Goal: Complete application form

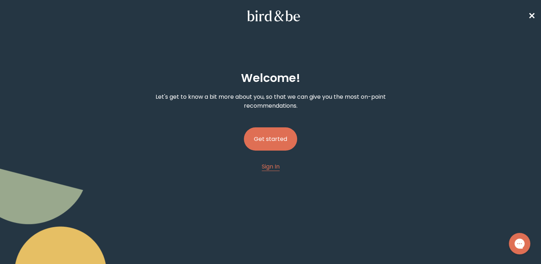
click at [274, 137] on button "Get started" at bounding box center [270, 138] width 53 height 23
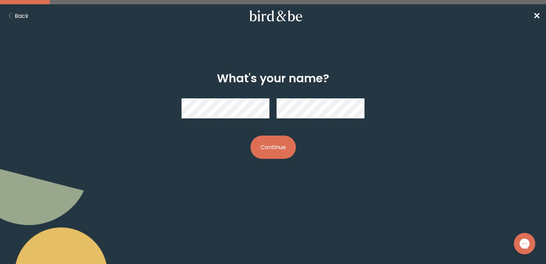
click at [264, 149] on button "Continue" at bounding box center [273, 146] width 45 height 23
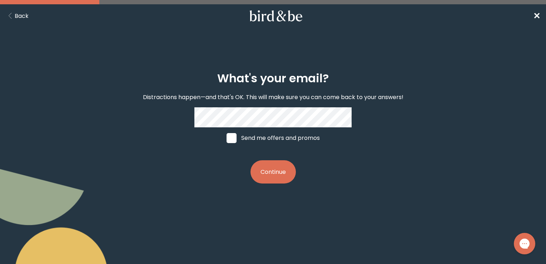
click at [282, 178] on button "Continue" at bounding box center [273, 171] width 45 height 23
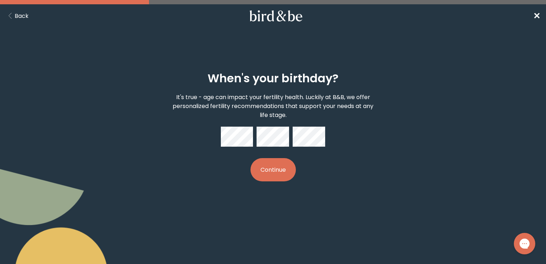
click at [281, 171] on button "Continue" at bounding box center [273, 169] width 45 height 23
click at [274, 171] on button "Continue" at bounding box center [273, 169] width 45 height 23
click at [219, 135] on div "When's your birthday? It's true - age can impact your fertility health. Luckily…" at bounding box center [273, 126] width 262 height 133
click at [284, 174] on button "Continue" at bounding box center [273, 169] width 45 height 23
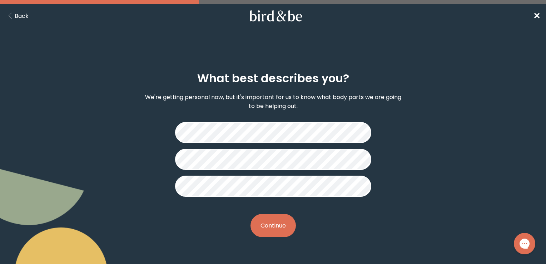
click at [282, 221] on button "Continue" at bounding box center [273, 225] width 45 height 23
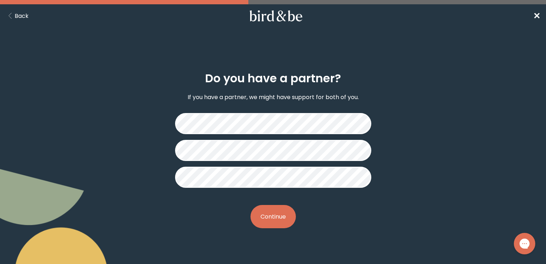
click at [284, 214] on button "Continue" at bounding box center [273, 216] width 45 height 23
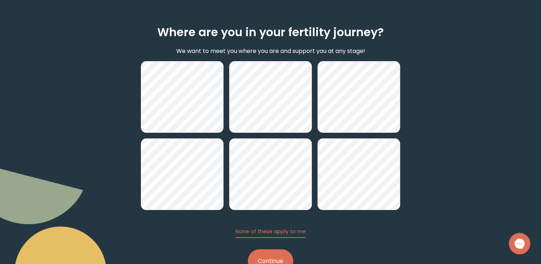
scroll to position [70, 0]
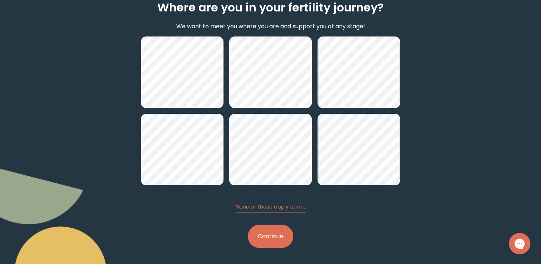
click at [279, 235] on button "Continue" at bounding box center [270, 235] width 45 height 23
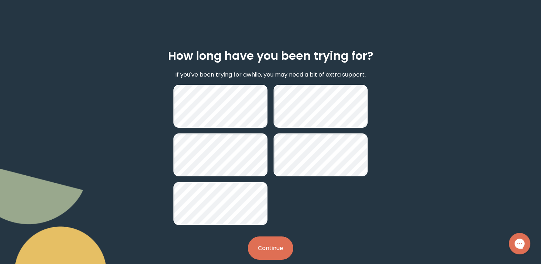
scroll to position [34, 0]
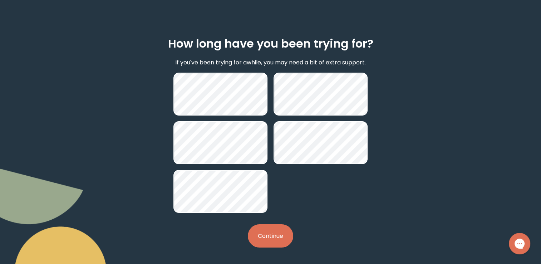
click at [280, 233] on button "Continue" at bounding box center [270, 235] width 45 height 23
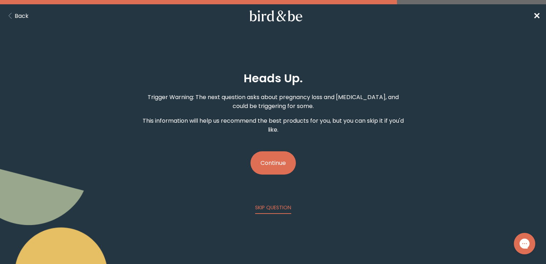
click at [276, 163] on button "Continue" at bounding box center [273, 162] width 45 height 23
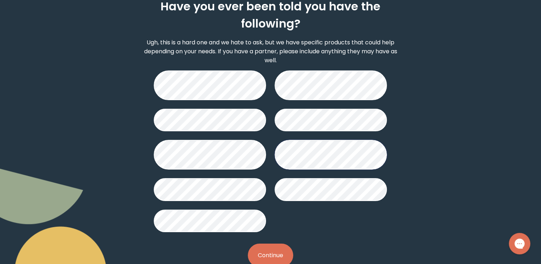
scroll to position [90, 0]
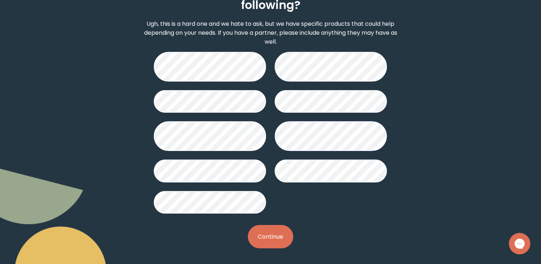
click at [282, 232] on button "Continue" at bounding box center [270, 236] width 45 height 23
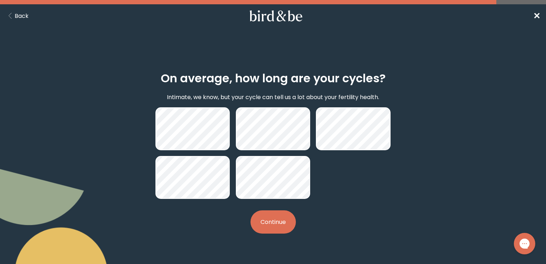
click at [280, 220] on button "Continue" at bounding box center [273, 221] width 45 height 23
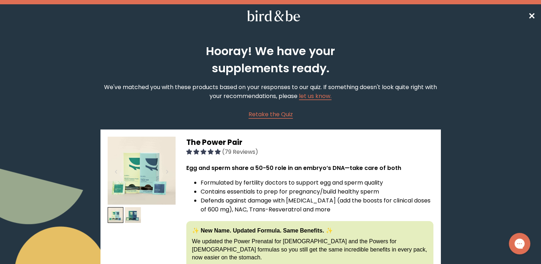
click at [534, 14] on span "✕" at bounding box center [531, 16] width 7 height 12
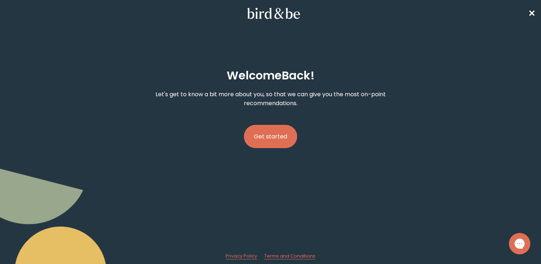
scroll to position [3, 0]
